Goal: Task Accomplishment & Management: Use online tool/utility

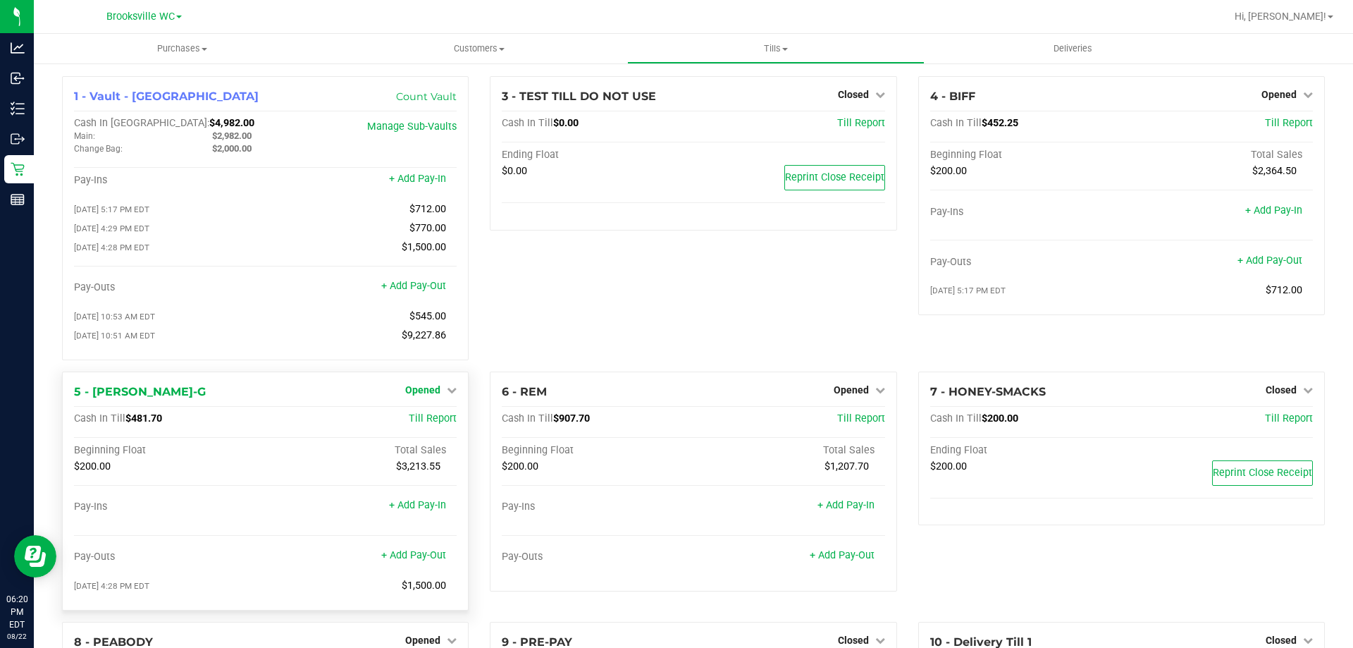
click at [430, 348] on div "[DATE] 10:51 AM EDT $9,227.86" at bounding box center [265, 338] width 383 height 19
click at [441, 395] on link "Opened" at bounding box center [430, 389] width 51 height 11
click at [420, 424] on link "Close Till" at bounding box center [425, 418] width 38 height 11
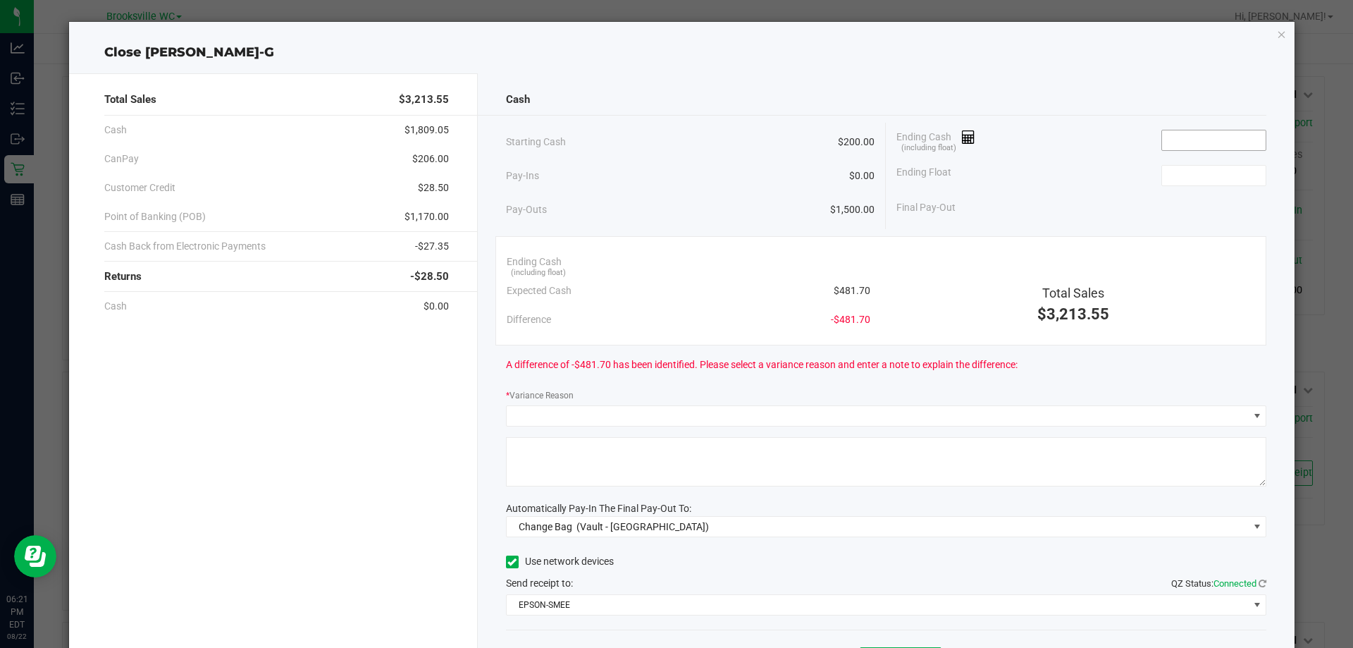
click at [1177, 137] on input at bounding box center [1214, 140] width 104 height 20
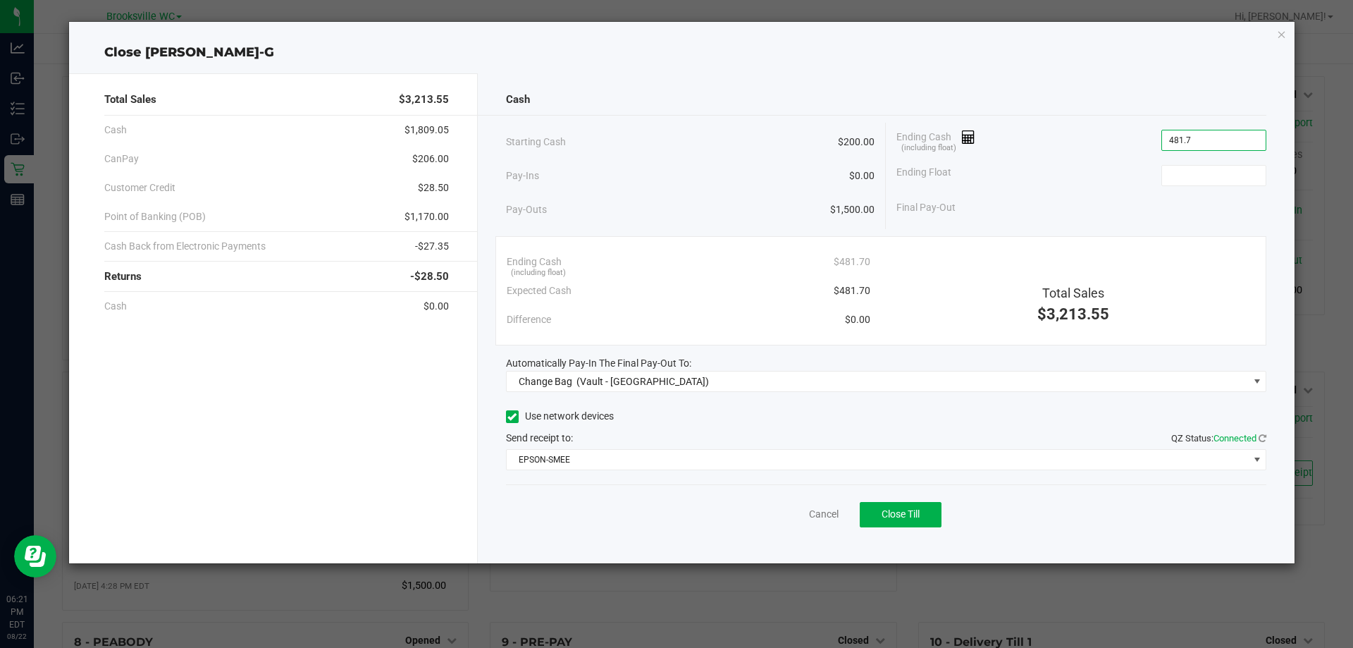
type input "$481.70"
type input "$200.00"
click at [687, 367] on span "Automatically Pay-In The Final Pay-Out To:" at bounding box center [598, 362] width 185 height 11
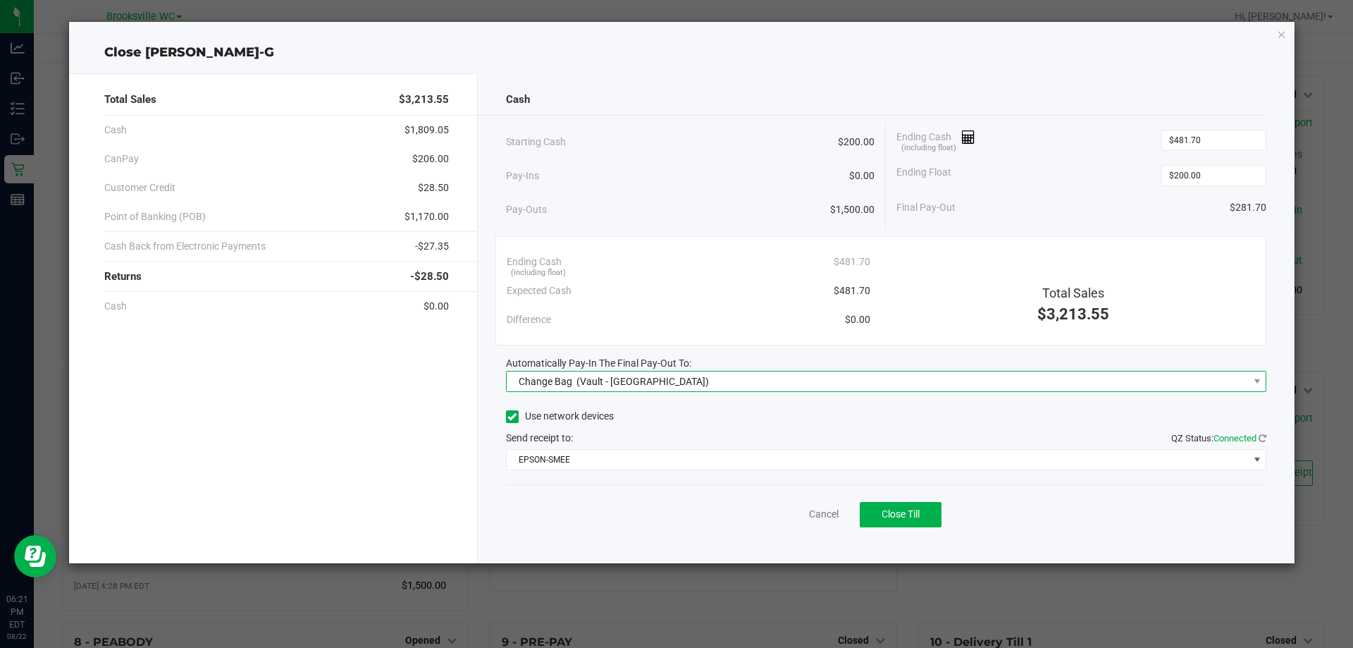
click at [678, 383] on span "Change Bag (Vault - [GEOGRAPHIC_DATA])" at bounding box center [878, 381] width 742 height 20
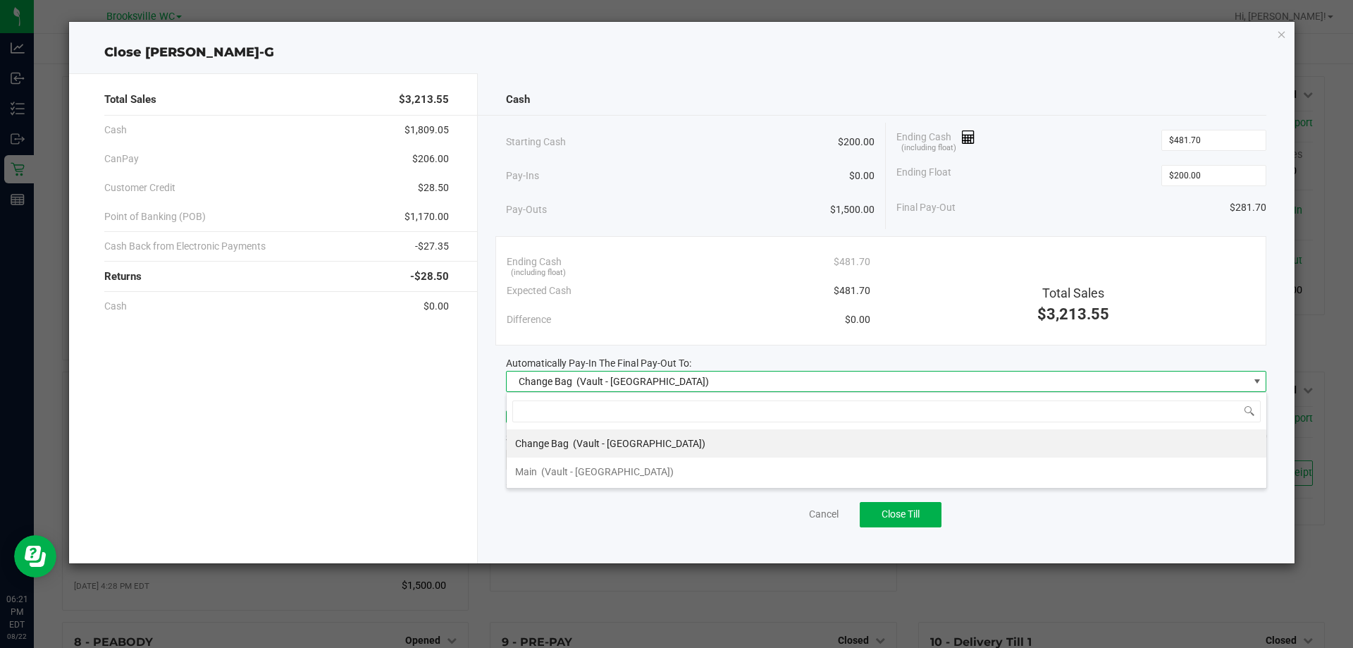
scroll to position [21, 761]
click at [589, 467] on span "(Vault - [GEOGRAPHIC_DATA])" at bounding box center [607, 471] width 133 height 11
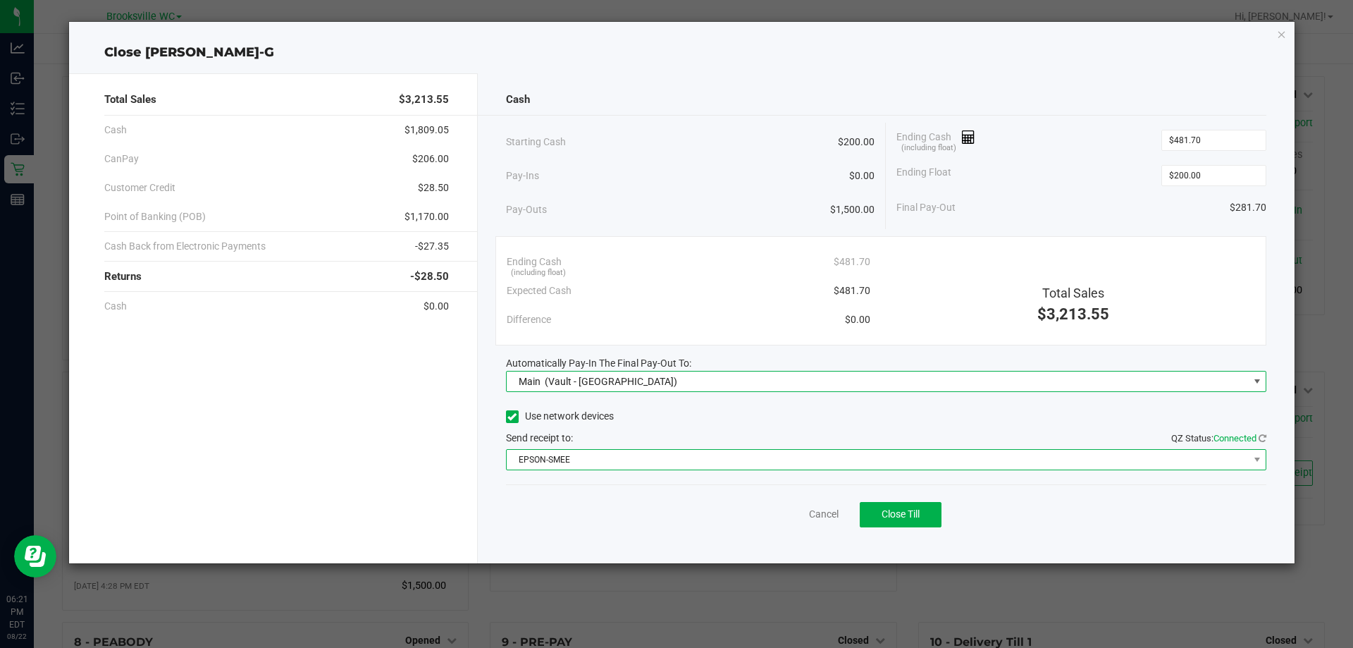
click at [633, 457] on span "EPSON-SMEE" at bounding box center [878, 460] width 742 height 20
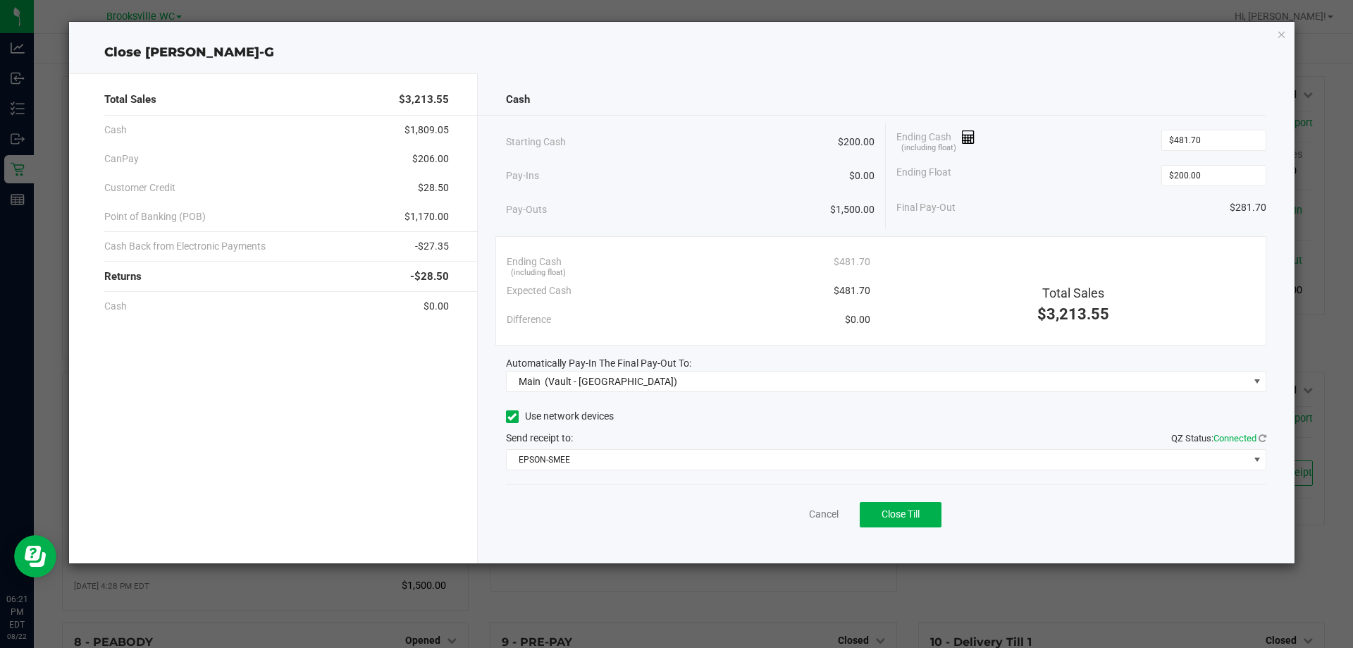
click at [691, 443] on div "Send receipt to: QZ Status: Connected" at bounding box center [886, 438] width 761 height 15
click at [878, 508] on button "Close Till" at bounding box center [901, 514] width 82 height 25
click at [777, 513] on link "Dismiss" at bounding box center [793, 514] width 34 height 15
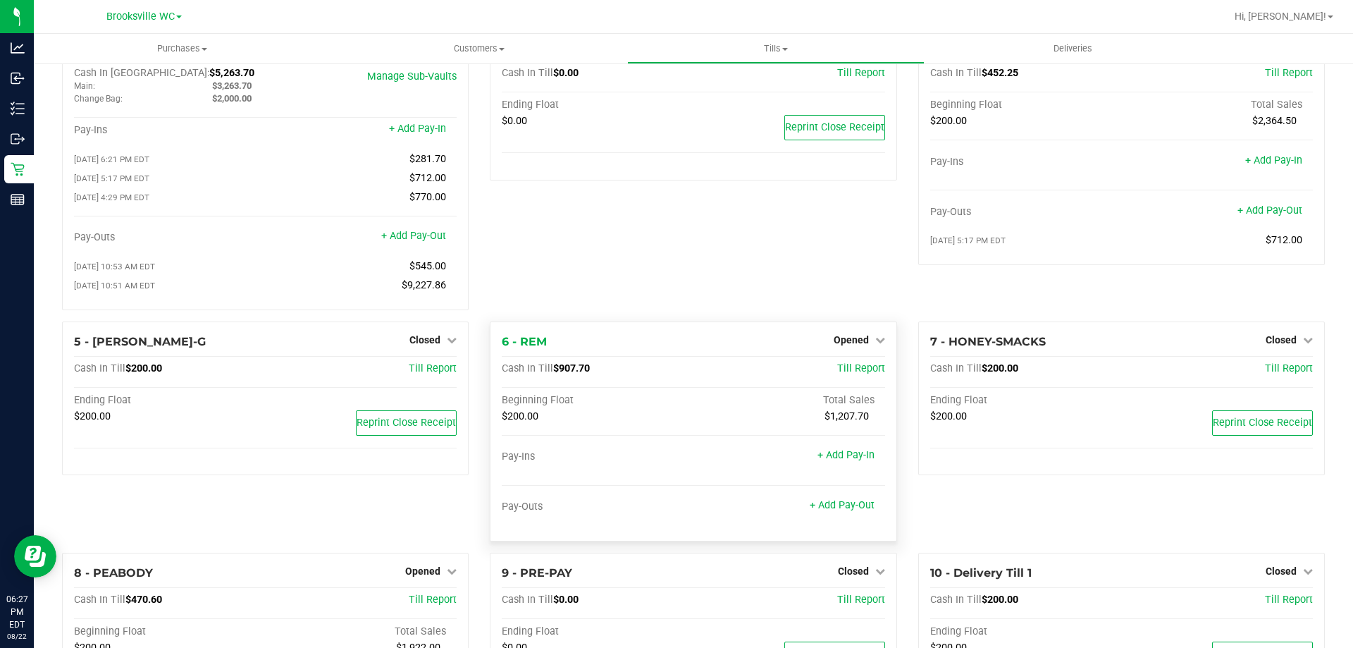
scroll to position [0, 0]
